Goal: Use online tool/utility: Utilize a website feature to perform a specific function

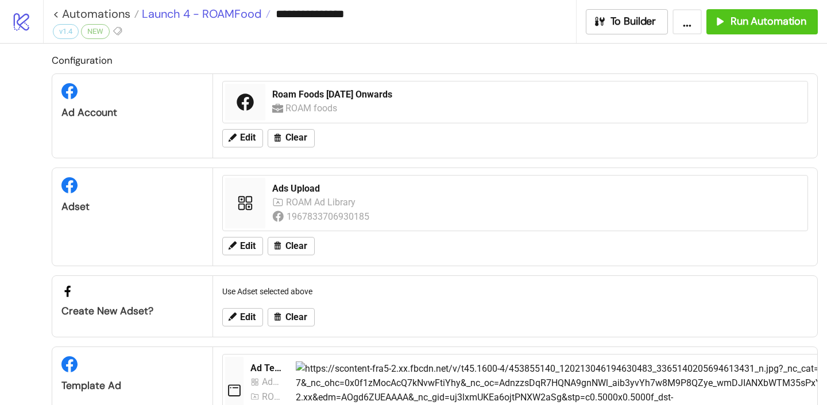
click at [218, 14] on span "Launch 4 - ROAMFood" at bounding box center [200, 13] width 123 height 15
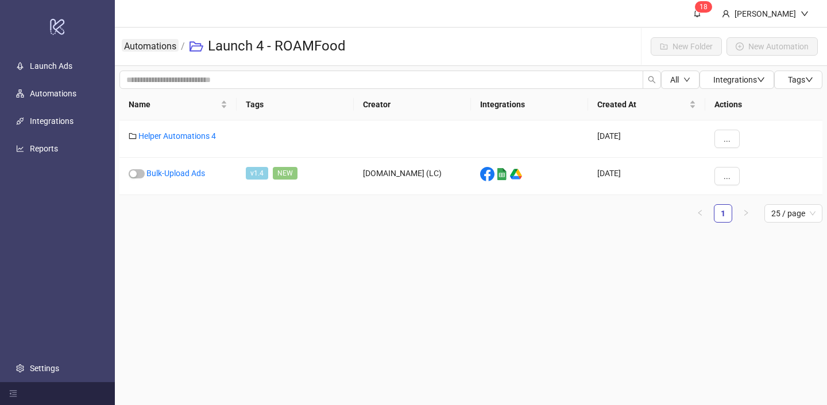
click at [163, 46] on link "Automations" at bounding box center [150, 45] width 57 height 13
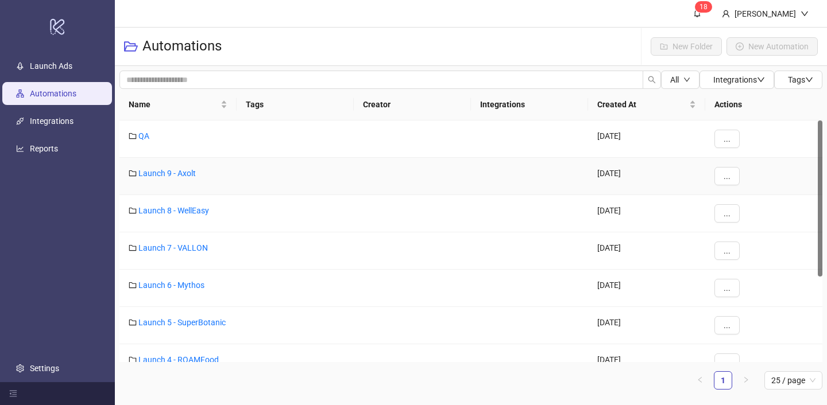
click at [184, 179] on div "Launch 9 - Axolt" at bounding box center [177, 176] width 117 height 37
click at [190, 172] on link "Launch 9 - Axolt" at bounding box center [166, 173] width 57 height 9
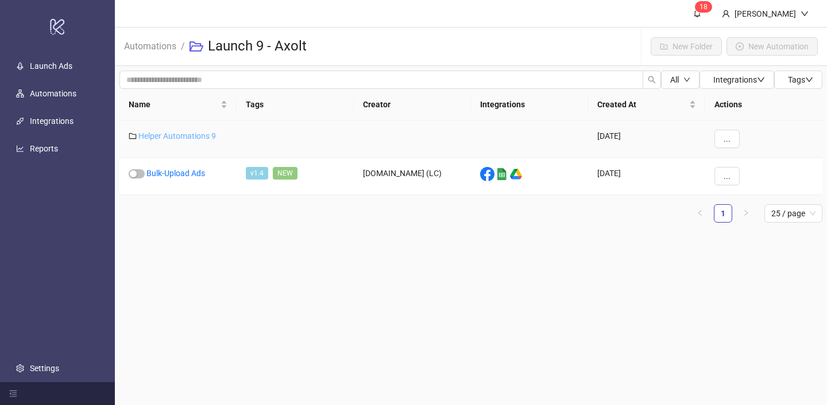
click at [195, 134] on link "Helper Automations 9" at bounding box center [176, 135] width 77 height 9
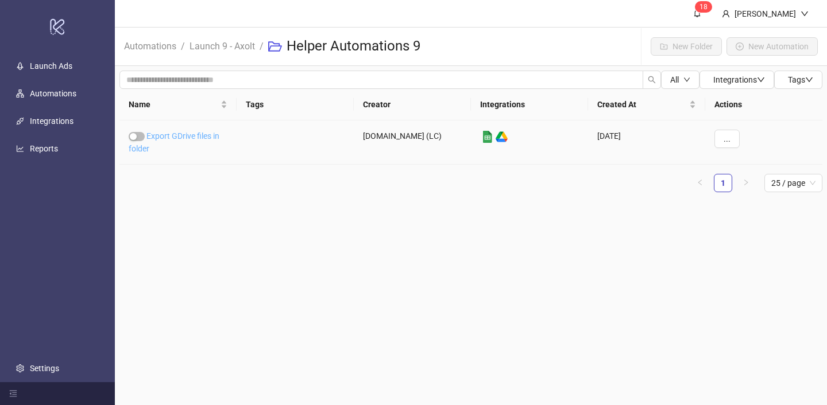
click at [196, 135] on link "Export GDrive files in folder" at bounding box center [174, 142] width 91 height 22
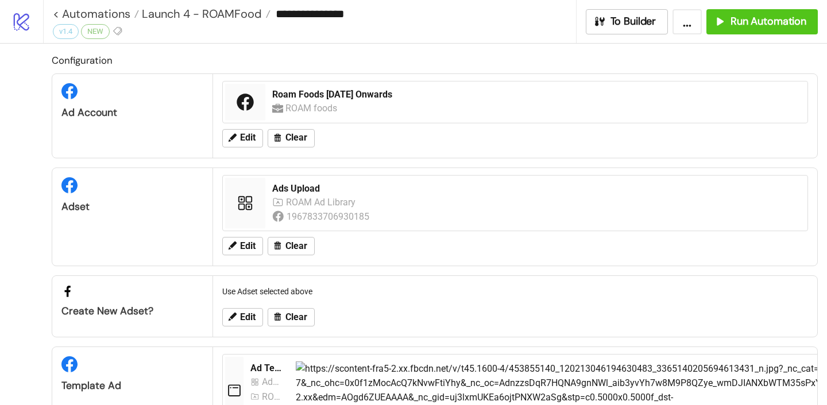
type input "**********"
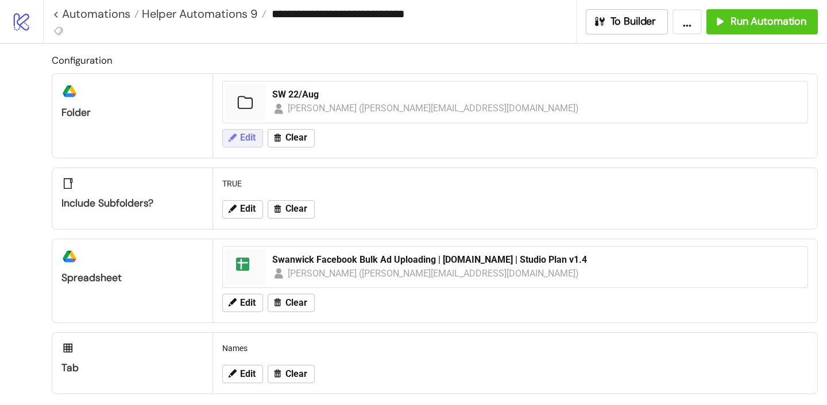
click at [243, 143] on span "Edit" at bounding box center [247, 138] width 15 height 10
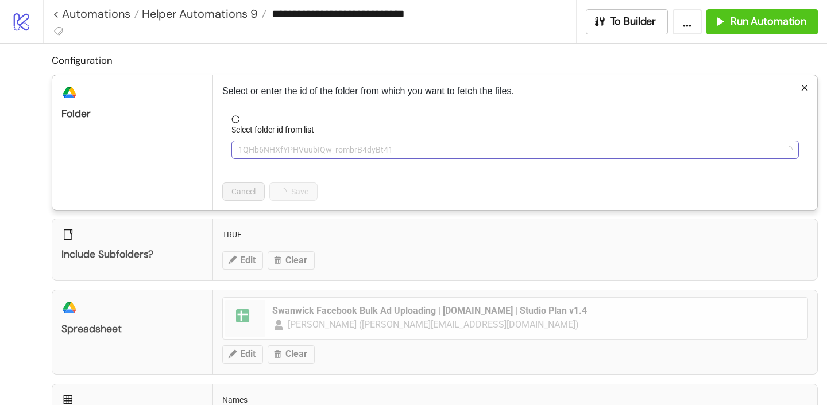
click at [296, 154] on span "1QHb6NHXfYPHVuubIQw_rombrB4dyBt41" at bounding box center [514, 149] width 553 height 17
click at [296, 152] on span "SW 22/Aug" at bounding box center [514, 149] width 553 height 17
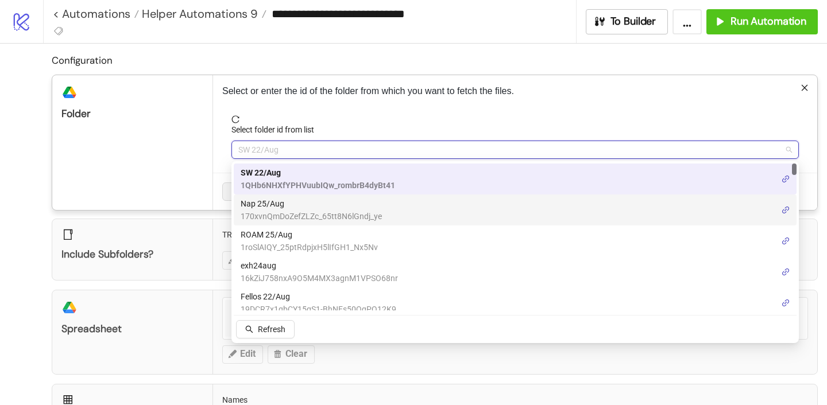
click at [287, 211] on span "170xvnQmDoZefZLZc_65tt8N6lGndj_ye" at bounding box center [310, 216] width 141 height 13
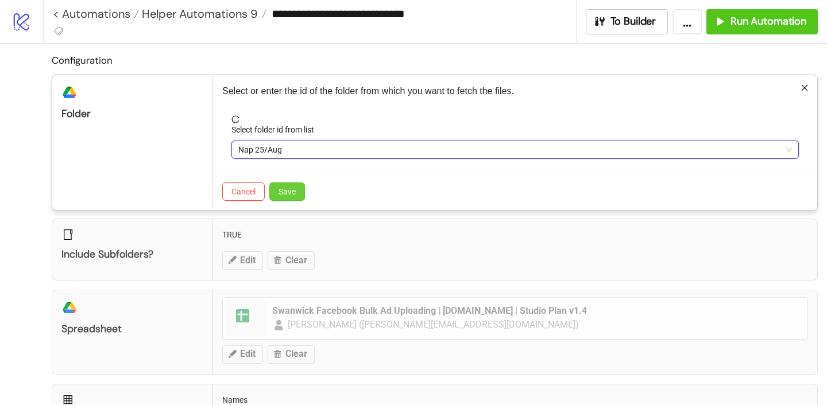
click at [292, 187] on span "Save" at bounding box center [286, 191] width 17 height 9
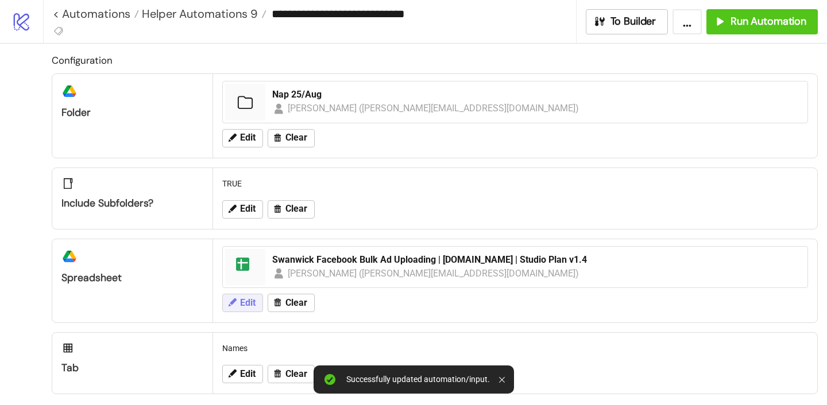
click at [245, 302] on span "Edit" at bounding box center [247, 303] width 15 height 10
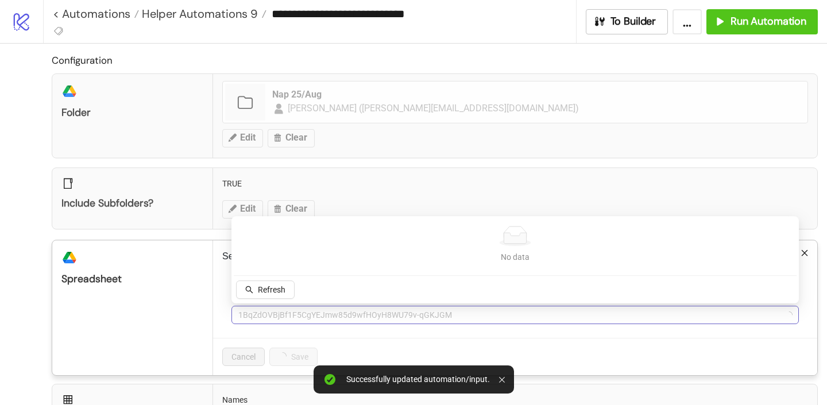
click at [316, 317] on span "1BqZdOVBjBf1F5CgYEJmw85d9wfHOyH8WU79v-qGKJGM" at bounding box center [514, 314] width 553 height 17
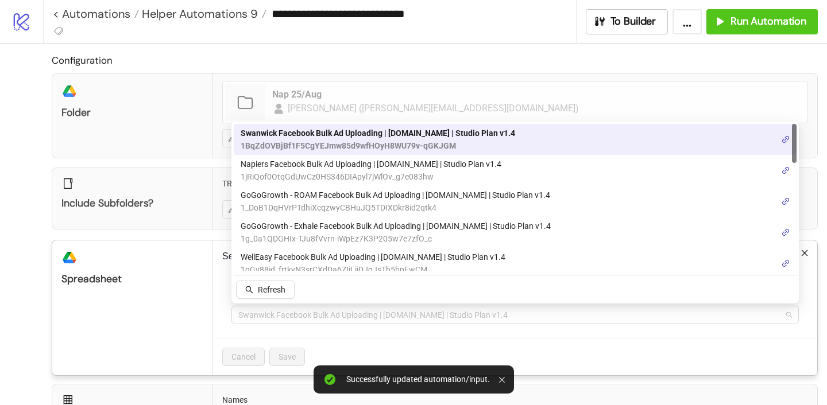
click at [316, 317] on span "Swanwick Facebook Bulk Ad Uploading | [DOMAIN_NAME] | Studio Plan v1.4" at bounding box center [514, 314] width 553 height 17
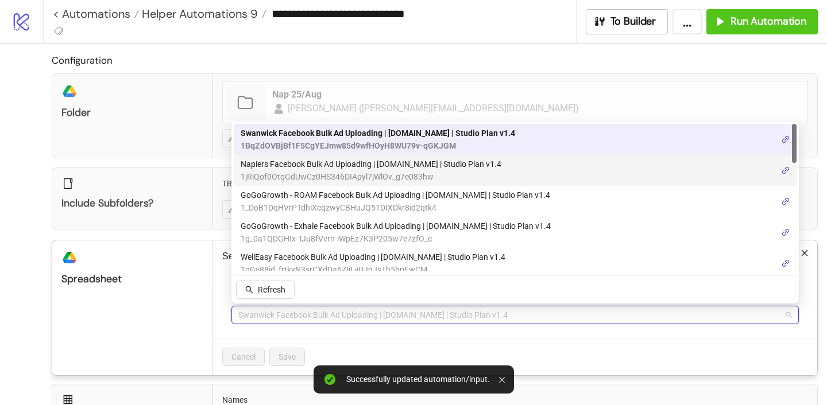
click at [282, 165] on span "Napiers Facebook Bulk Ad Uploading | [DOMAIN_NAME] | Studio Plan v1.4" at bounding box center [370, 164] width 261 height 13
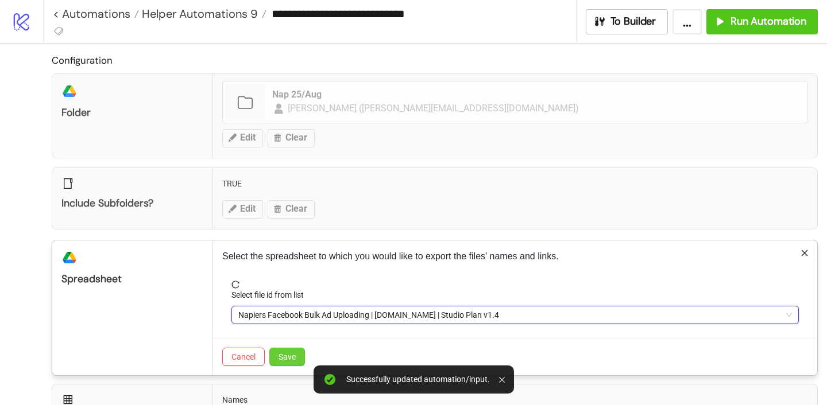
click at [284, 359] on span "Save" at bounding box center [286, 356] width 17 height 9
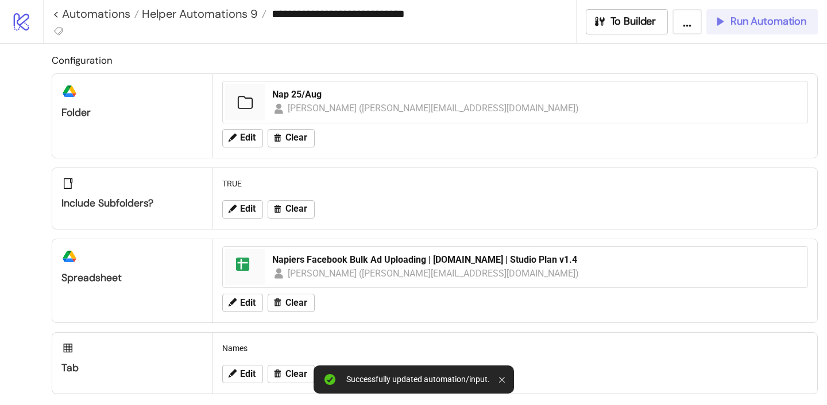
click at [730, 17] on div "Run Automation" at bounding box center [759, 21] width 93 height 13
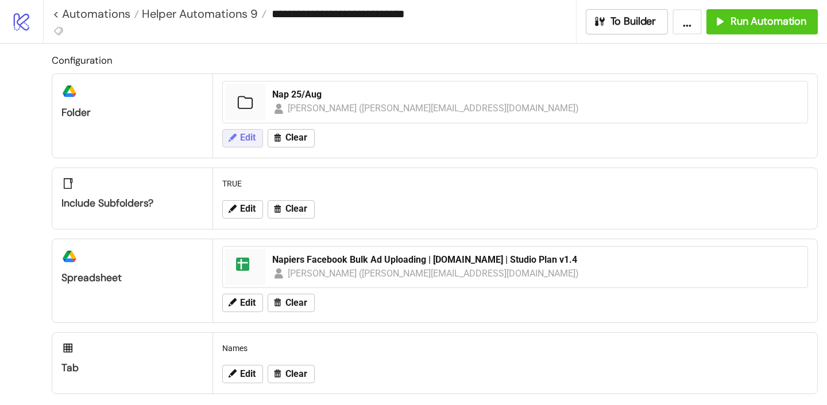
click at [243, 142] on span "Edit" at bounding box center [247, 138] width 15 height 10
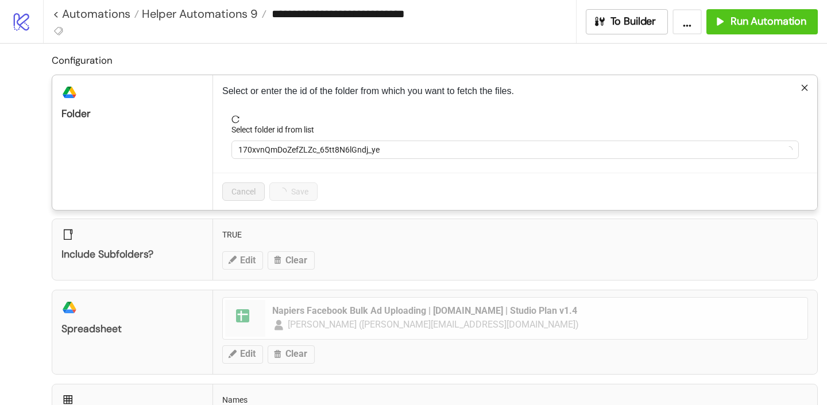
click at [283, 137] on div "Select folder id from list" at bounding box center [514, 131] width 567 height 17
click at [283, 142] on span "170xvnQmDoZefZLZc_65tt8N6lGndj_ye" at bounding box center [514, 149] width 553 height 17
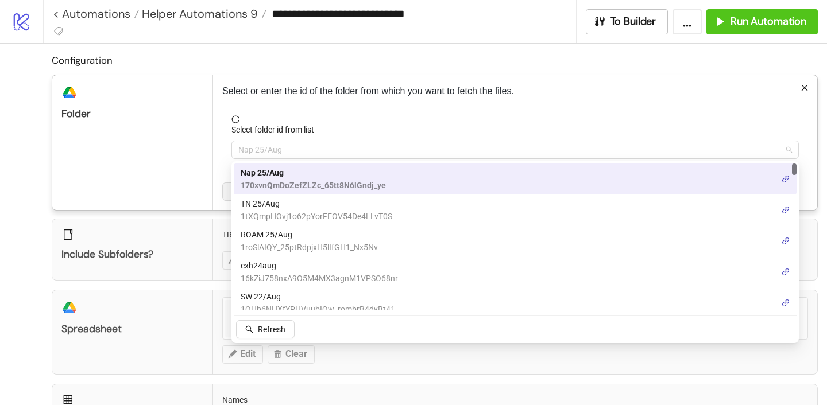
click at [269, 150] on span "Nap 25/Aug" at bounding box center [514, 149] width 553 height 17
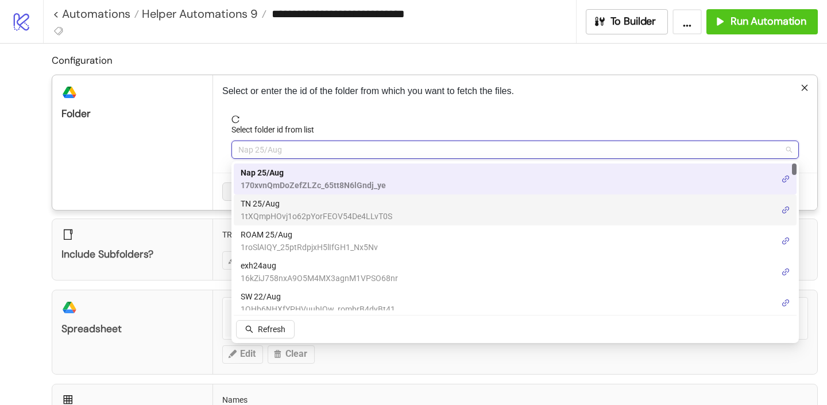
click at [280, 199] on span "TN 25/Aug" at bounding box center [316, 203] width 152 height 13
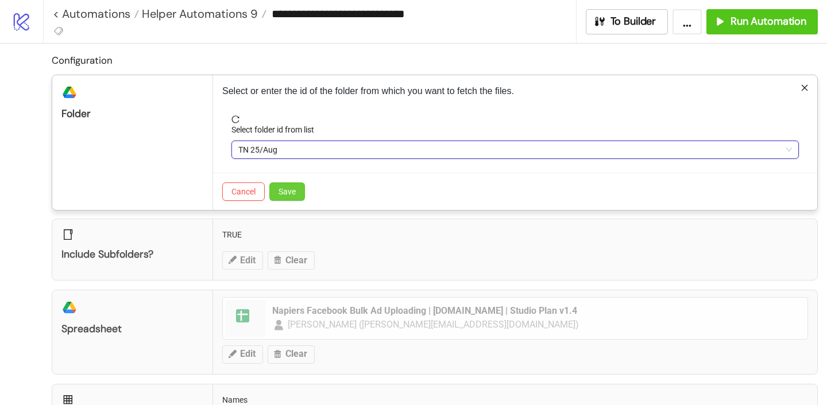
click at [283, 192] on span "Save" at bounding box center [286, 191] width 17 height 9
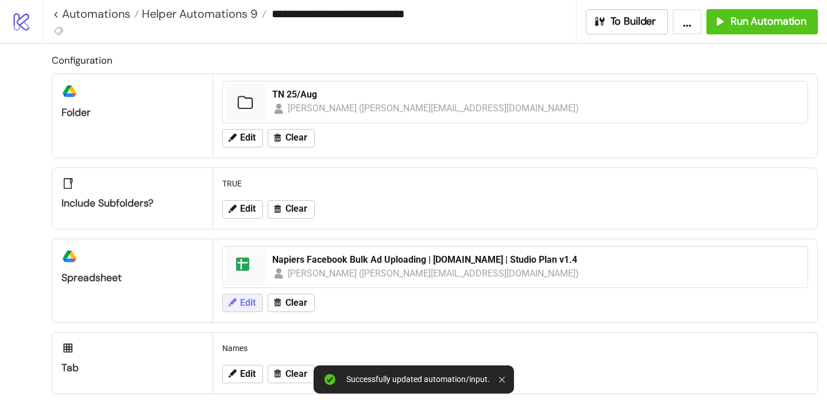
click at [248, 304] on span "Edit" at bounding box center [247, 303] width 15 height 10
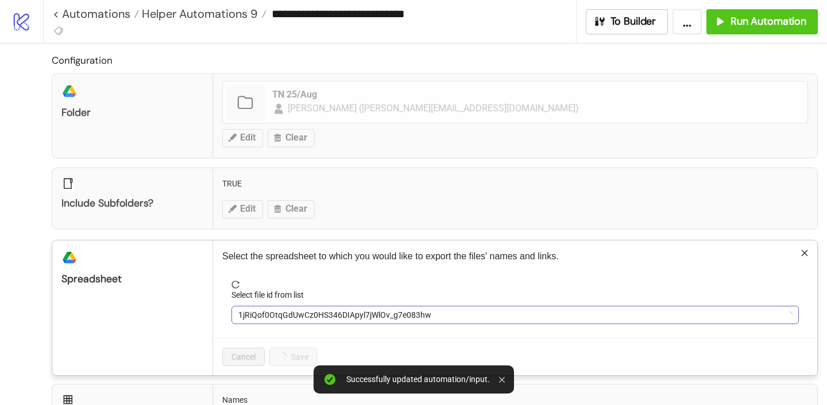
click at [289, 313] on span "1jRiQof0OtqGdUwCz0HS346DIApyl7jWlOv_g7e083hw" at bounding box center [514, 314] width 553 height 17
click at [293, 308] on span "Napiers Facebook Bulk Ad Uploading | [DOMAIN_NAME] | Studio Plan v1.4" at bounding box center [514, 314] width 553 height 17
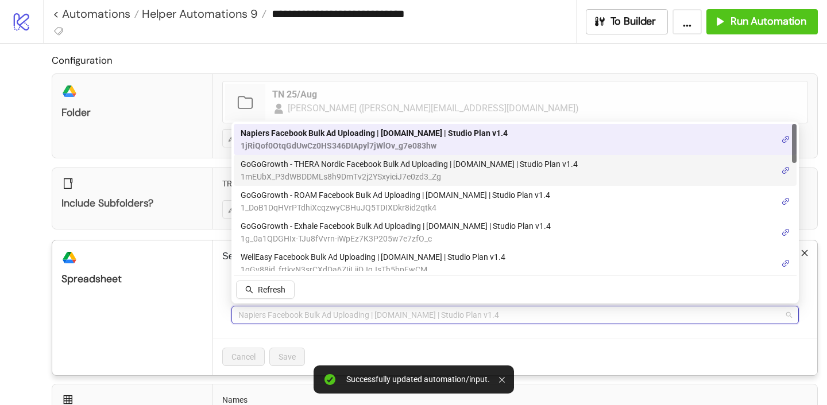
click at [288, 162] on span "GoGoGrowth - THERA Nordic Facebook Bulk Ad Uploading | [DOMAIN_NAME] | Studio P…" at bounding box center [408, 164] width 337 height 13
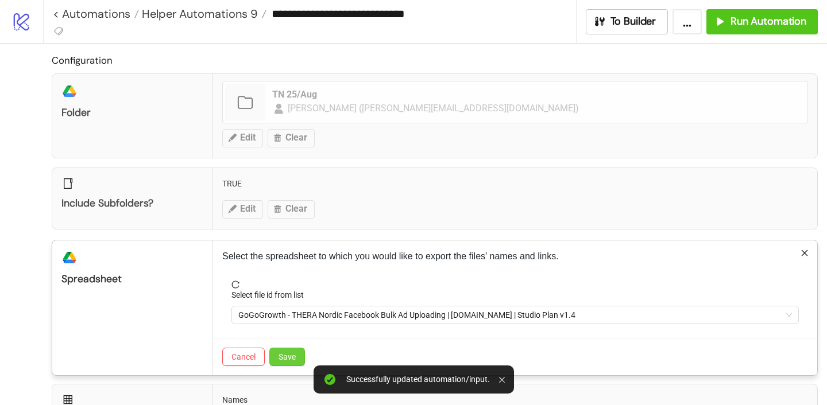
click at [288, 357] on span "Save" at bounding box center [286, 356] width 17 height 9
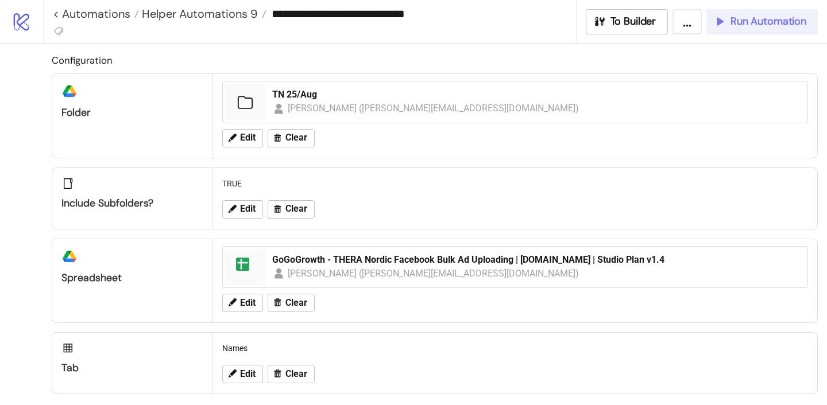
click at [751, 21] on span "Run Automation" at bounding box center [768, 21] width 76 height 13
click at [761, 24] on span "Run Automation" at bounding box center [768, 21] width 76 height 13
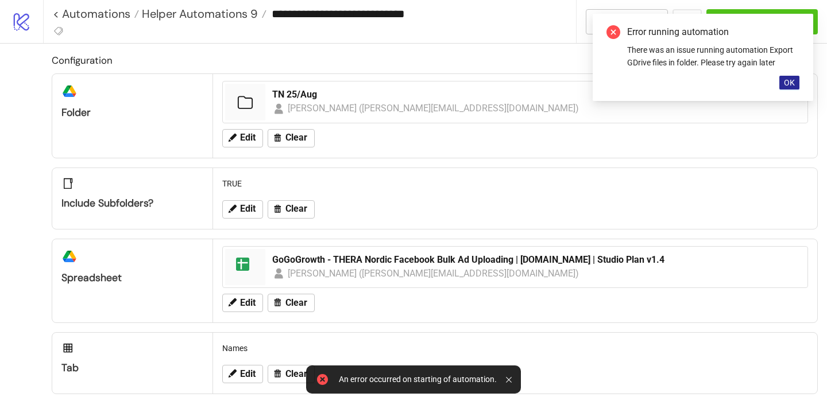
click at [785, 85] on span "OK" at bounding box center [788, 82] width 11 height 9
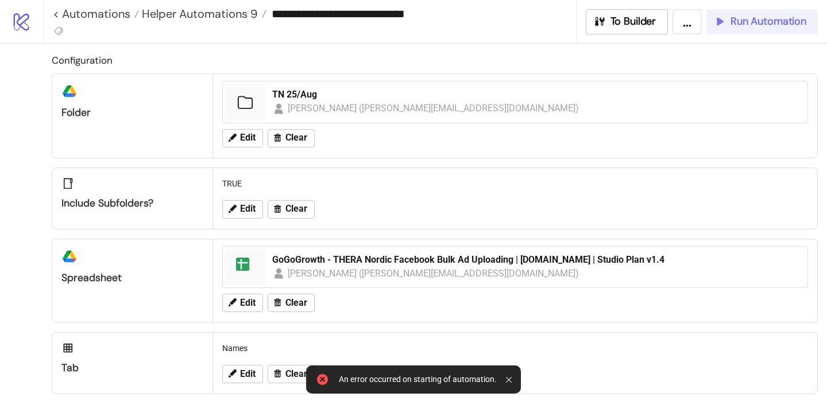
click at [758, 24] on span "Run Automation" at bounding box center [768, 21] width 76 height 13
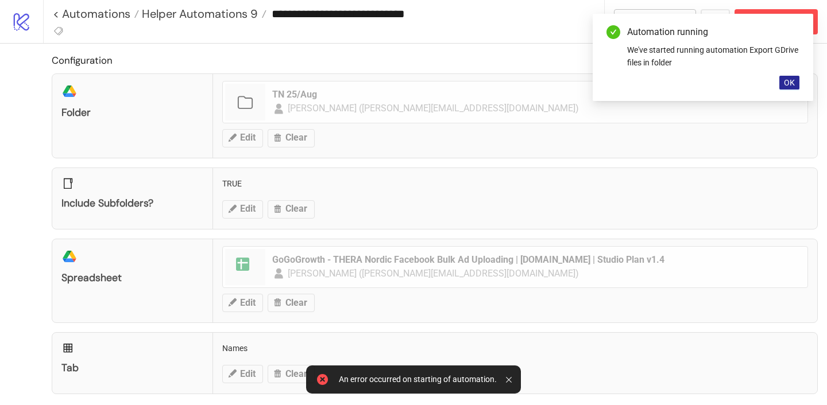
click at [793, 82] on span "OK" at bounding box center [788, 82] width 11 height 9
